Goal: Information Seeking & Learning: Learn about a topic

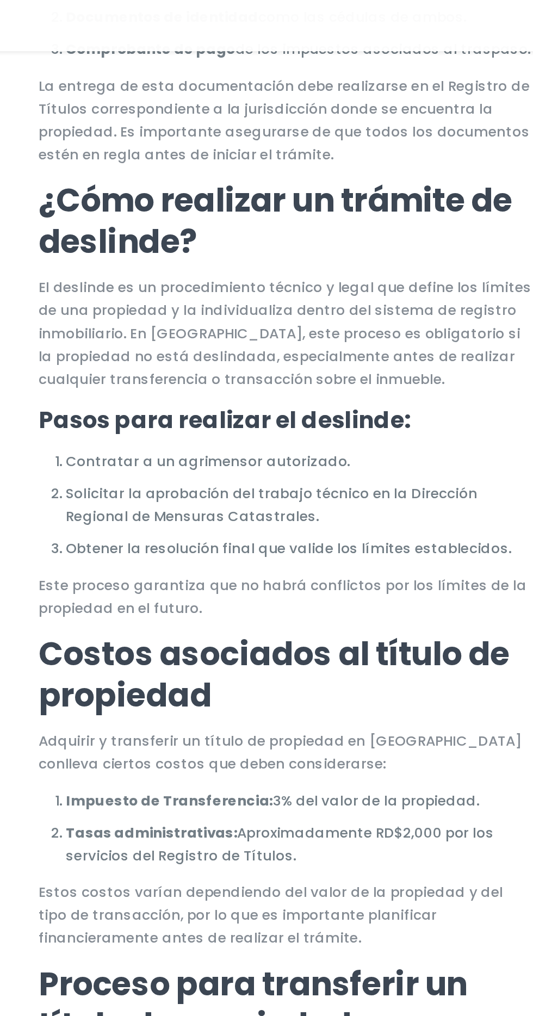
scroll to position [676, 0]
